Goal: Complete application form

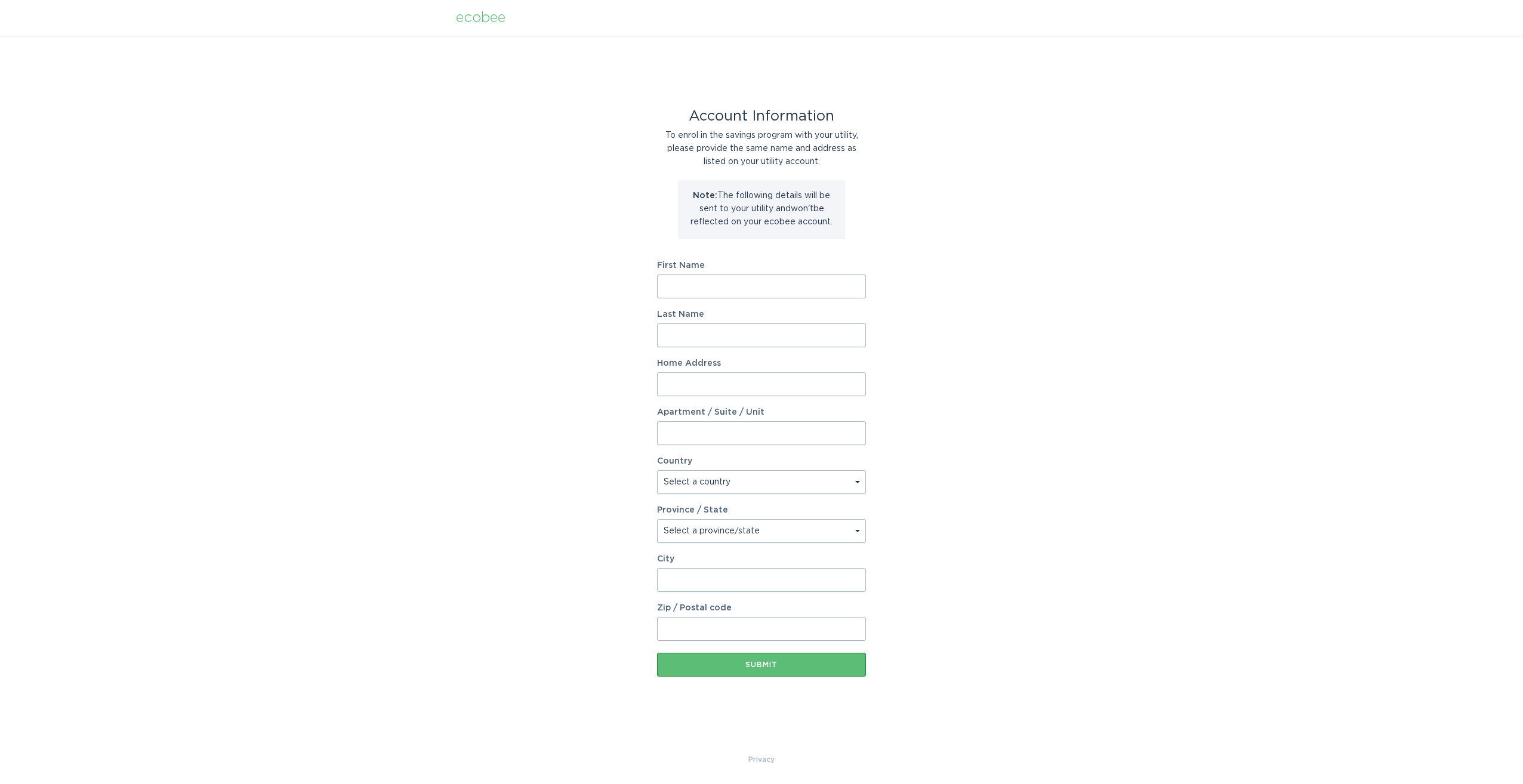
click at [697, 285] on input "First Name" at bounding box center [761, 286] width 209 height 24
type input "[PERSON_NAME]"
type input "19606 W Fawny Land"
click at [862, 484] on select "Select a country [GEOGRAPHIC_DATA] [GEOGRAPHIC_DATA]" at bounding box center [761, 482] width 209 height 24
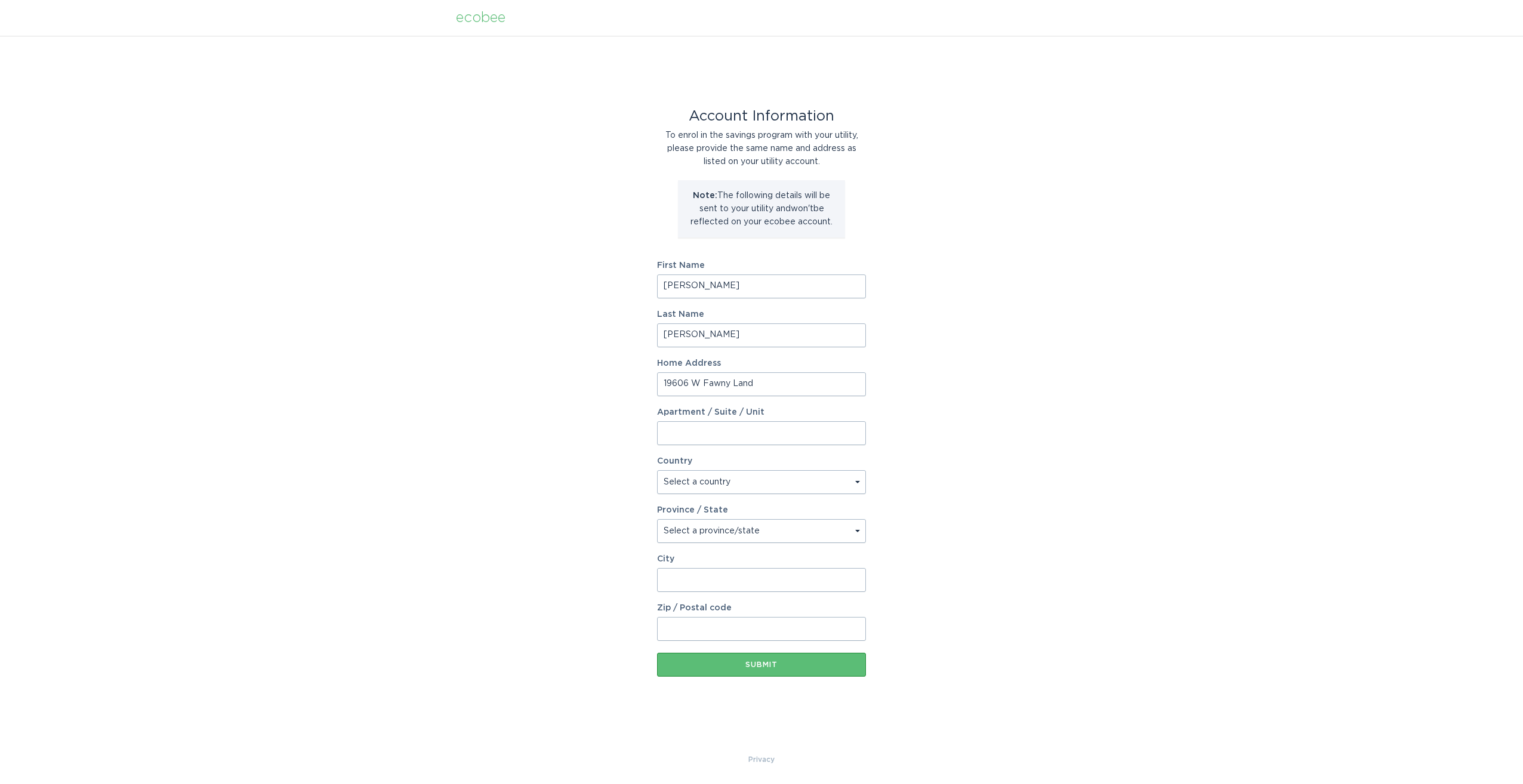
select select "US"
click at [657, 470] on select "Select a country [GEOGRAPHIC_DATA] [GEOGRAPHIC_DATA]" at bounding box center [761, 482] width 209 height 24
click at [858, 528] on select "Select a province/state [US_STATE] [US_STATE] [US_STATE] [US_STATE] [US_STATE] …" at bounding box center [761, 531] width 209 height 24
select select "AZ"
click at [657, 519] on select "Select a province/state [US_STATE] [US_STATE] [US_STATE] [US_STATE] [US_STATE] …" at bounding box center [761, 531] width 209 height 24
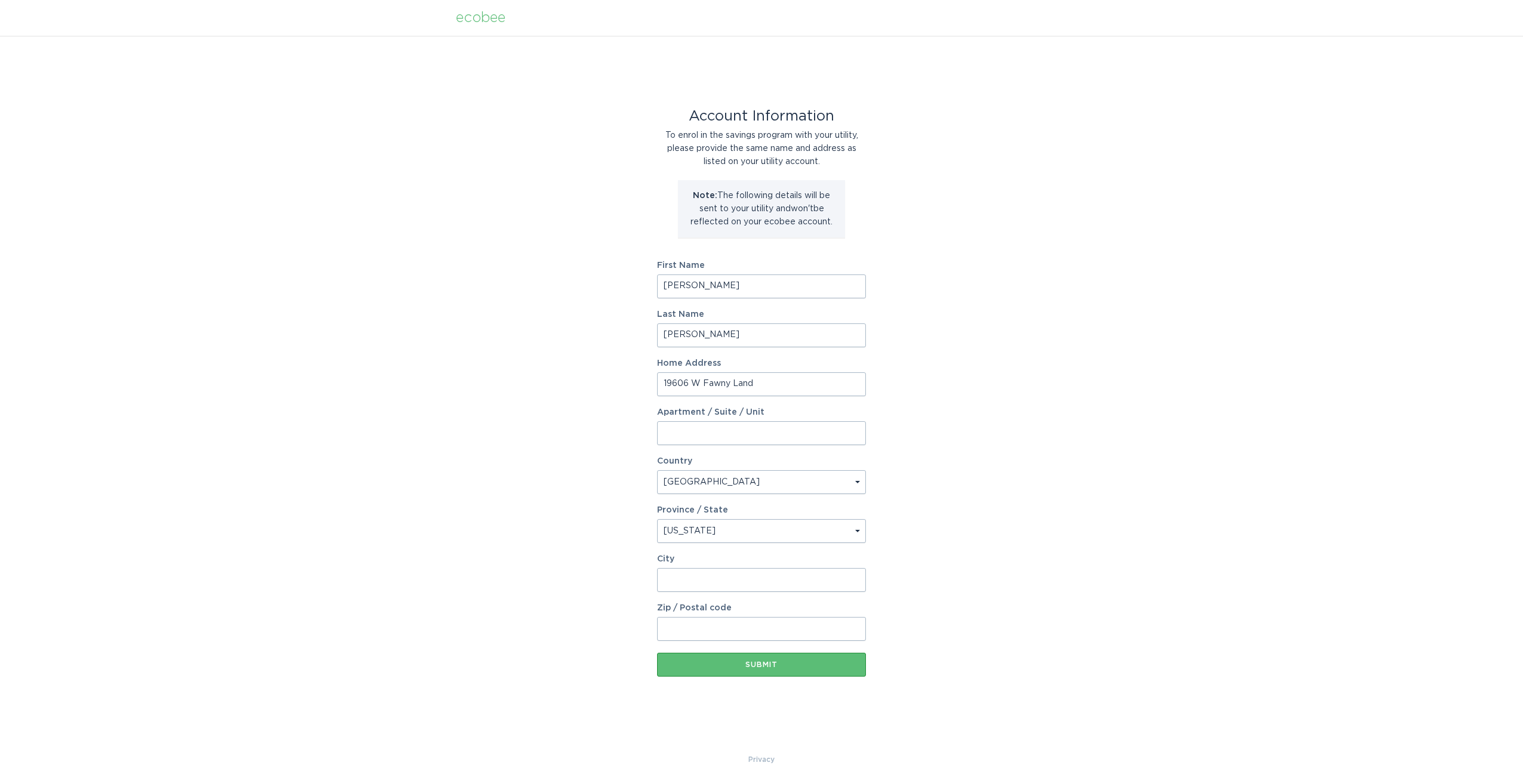
click at [692, 579] on input "City" at bounding box center [761, 579] width 209 height 24
type input "Casa Grande"
click at [701, 626] on input "Zip / Postal code" at bounding box center [761, 628] width 209 height 24
type input "85122"
click at [761, 662] on div "Submit" at bounding box center [761, 665] width 197 height 7
